Goal: Complete application form

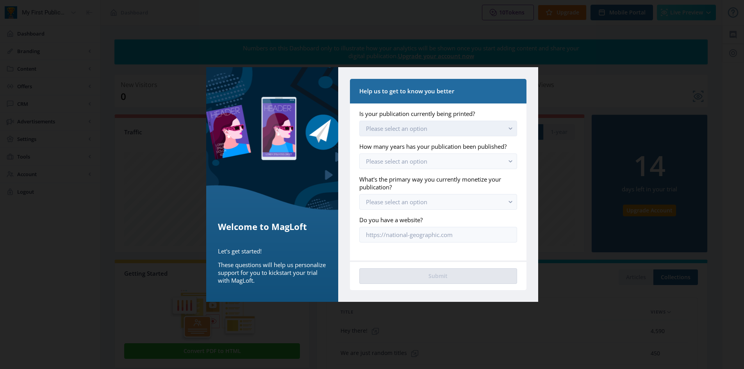
click at [470, 127] on button "Please select an option" at bounding box center [437, 129] width 157 height 16
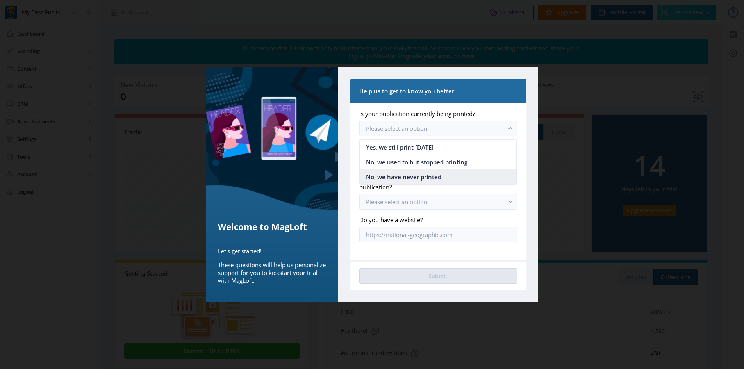
click at [448, 176] on nb-option "No, we have never printed" at bounding box center [438, 176] width 157 height 15
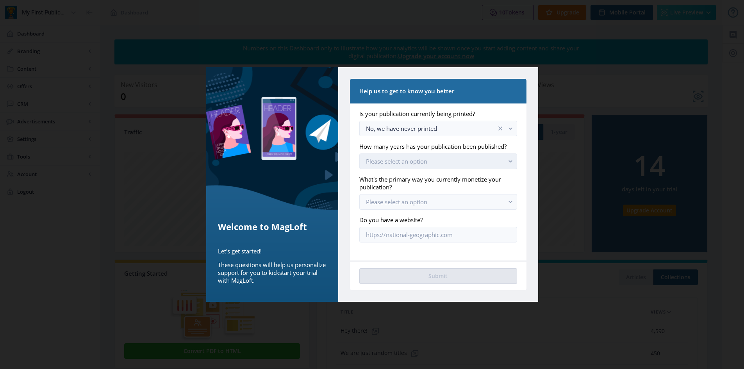
click at [418, 166] on button "Please select an option" at bounding box center [437, 161] width 157 height 16
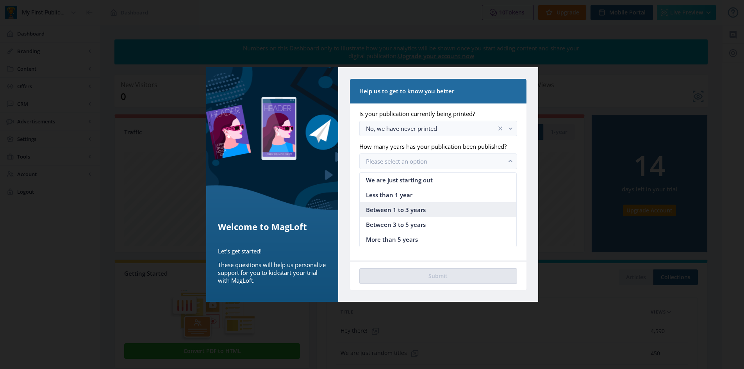
click at [410, 211] on span "Between 1 to 3 years" at bounding box center [396, 209] width 60 height 9
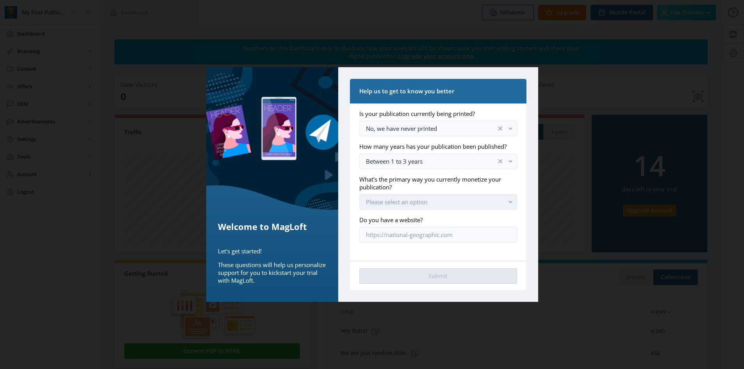
click at [412, 200] on span "Please select an option" at bounding box center [396, 202] width 61 height 8
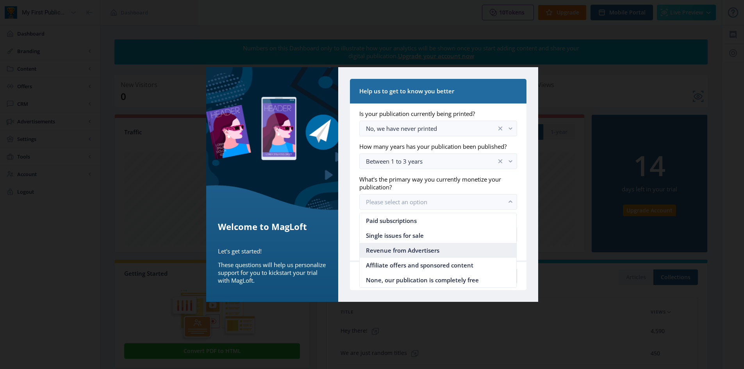
click at [405, 247] on span "Revenue from Advertisers" at bounding box center [402, 250] width 73 height 9
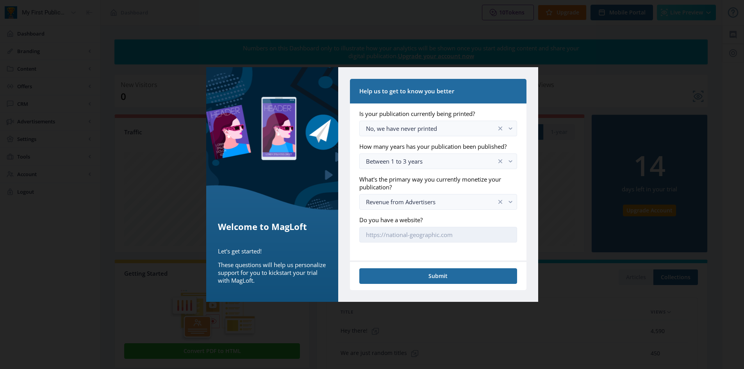
click at [407, 229] on input "Do you have a website?" at bounding box center [437, 235] width 157 height 16
type input "[URL][DOMAIN_NAME]"
click at [443, 278] on button "Submit" at bounding box center [437, 276] width 157 height 16
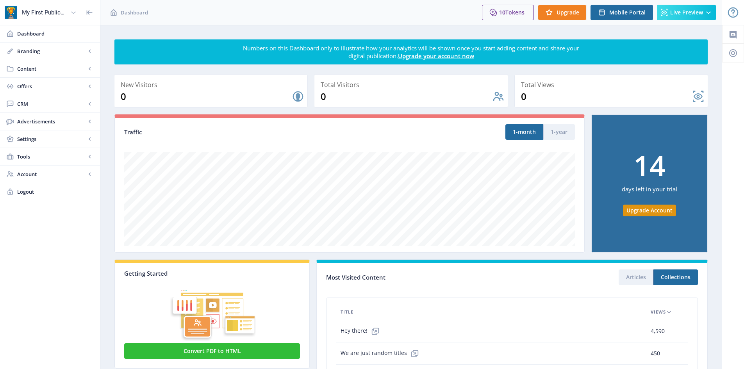
click at [49, 12] on div "My First Publication" at bounding box center [44, 12] width 45 height 17
click at [45, 30] on span "My First Publication" at bounding box center [52, 34] width 87 height 8
click at [667, 21] on div "10 Tokens Upgrade Mobile Portal Live Preview" at bounding box center [599, 12] width 246 height 25
click at [675, 30] on span "Preview Universal App" at bounding box center [687, 32] width 55 height 8
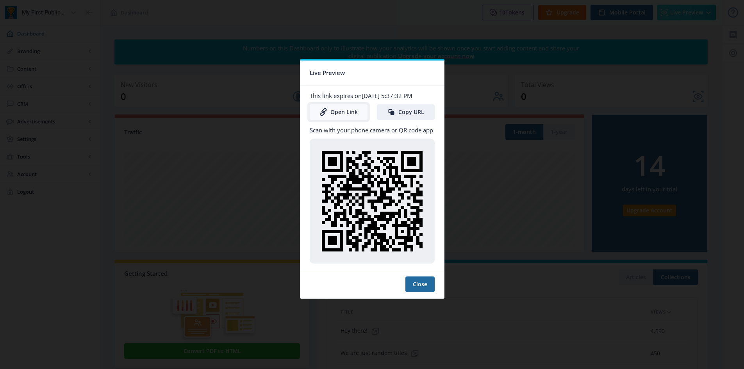
click at [340, 107] on link "Open Link" at bounding box center [339, 112] width 58 height 16
